Goal: Information Seeking & Learning: Find specific fact

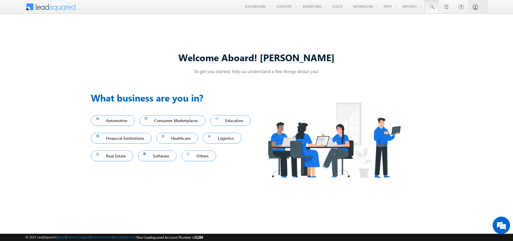
click at [431, 7] on span at bounding box center [431, 7] width 6 height 6
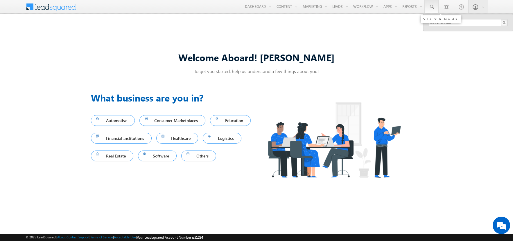
type input "8971414458"
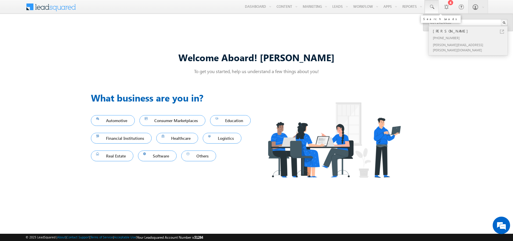
click at [470, 31] on div "Chandan Hudson" at bounding box center [470, 31] width 78 height 6
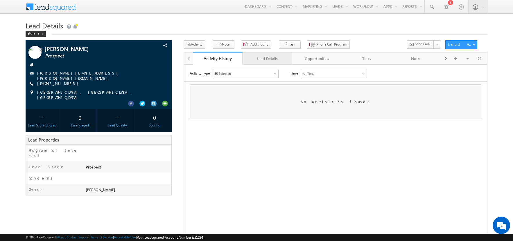
click at [267, 59] on div "Lead Details" at bounding box center [267, 58] width 40 height 7
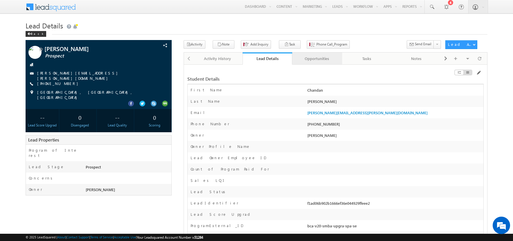
click at [316, 59] on div "Opportunities" at bounding box center [317, 58] width 40 height 7
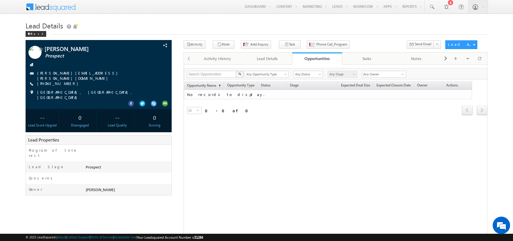
click at [55, 6] on span at bounding box center [55, 6] width 42 height 10
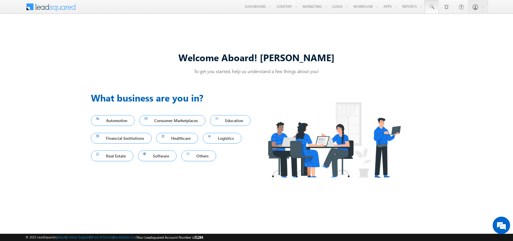
click at [431, 7] on span at bounding box center [431, 7] width 6 height 6
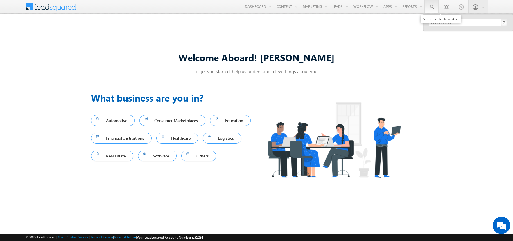
type input "8957579646"
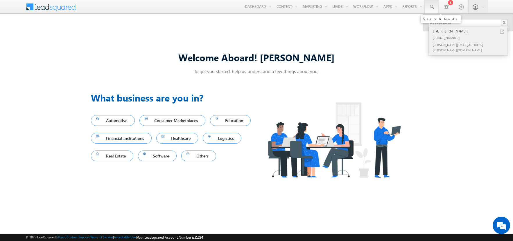
click at [470, 31] on div "[PERSON_NAME]" at bounding box center [470, 31] width 78 height 6
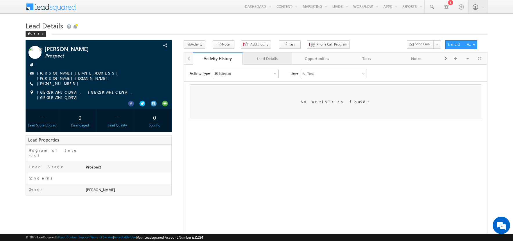
click at [267, 59] on div "Lead Details" at bounding box center [267, 58] width 40 height 7
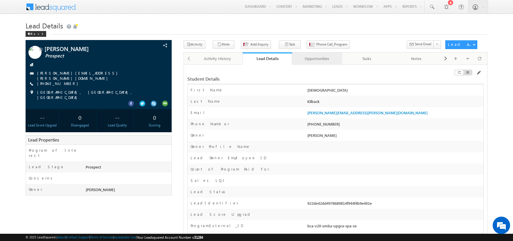
click at [316, 59] on div "Opportunities" at bounding box center [317, 58] width 40 height 7
